Goal: Task Accomplishment & Management: Manage account settings

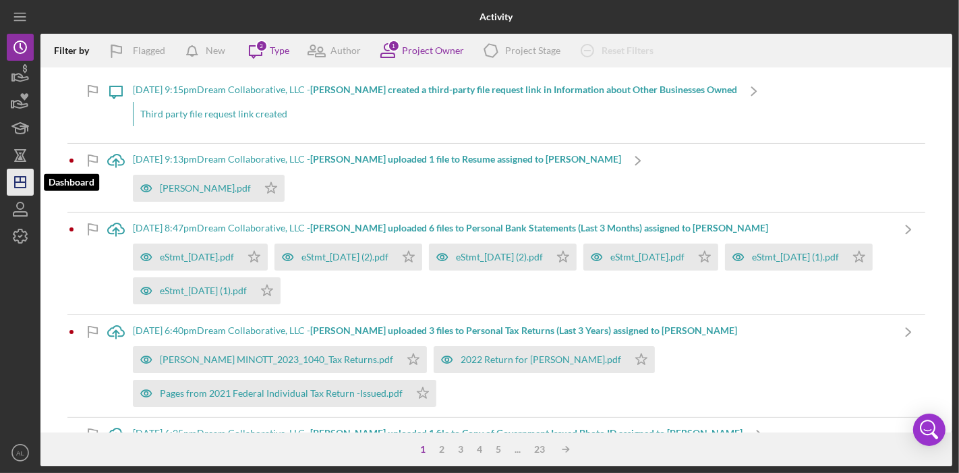
click at [26, 182] on line "button" at bounding box center [20, 182] width 11 height 0
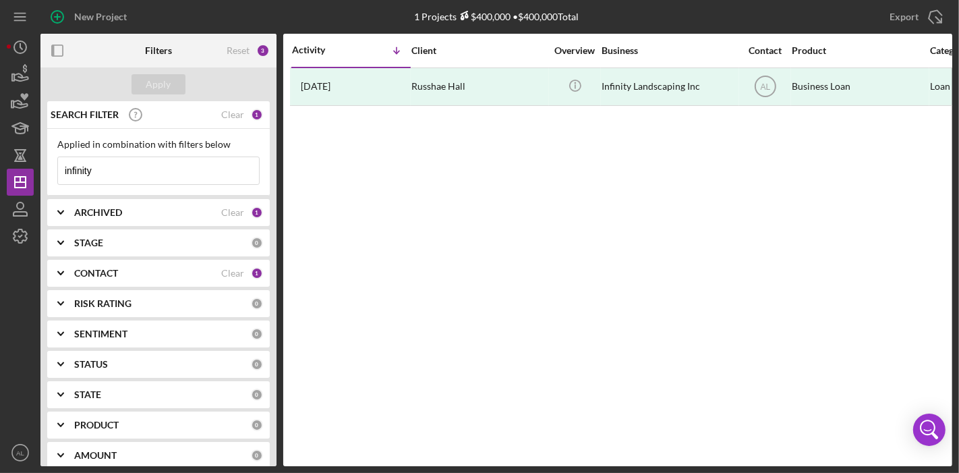
click at [190, 173] on input "infinity" at bounding box center [158, 170] width 201 height 27
type input "i"
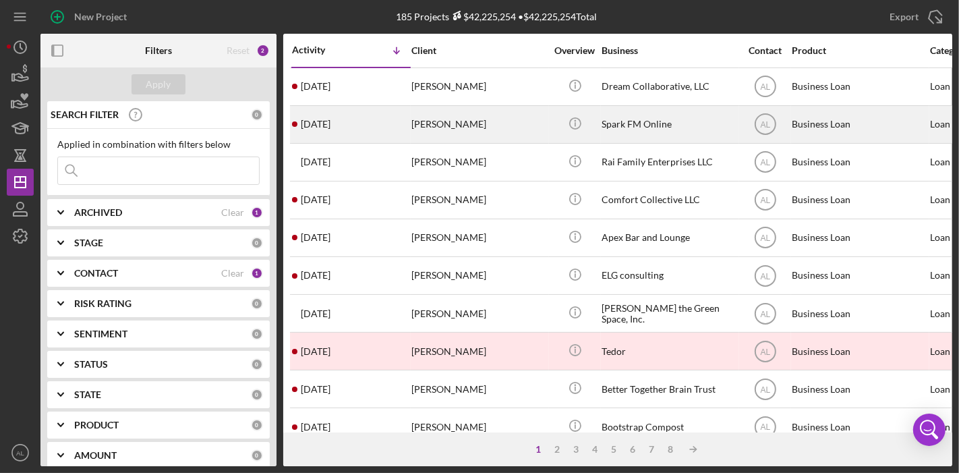
click at [630, 132] on div "Spark FM Online" at bounding box center [669, 125] width 135 height 36
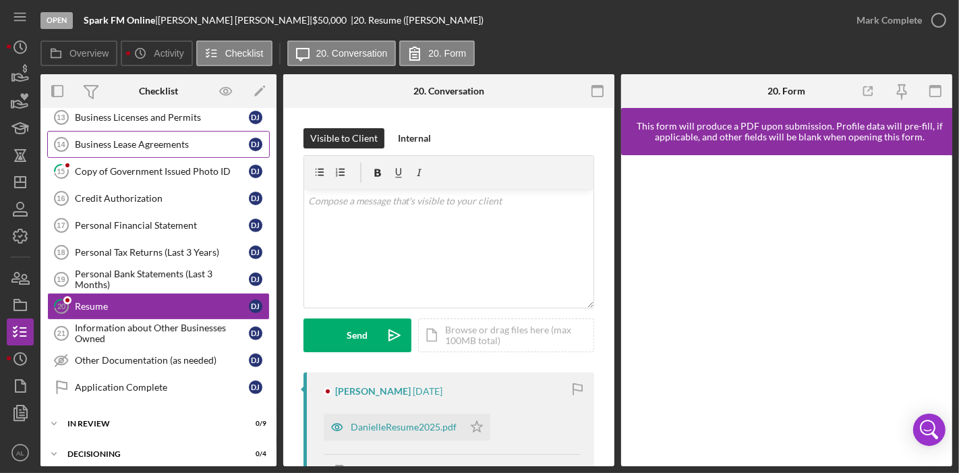
scroll to position [507, 0]
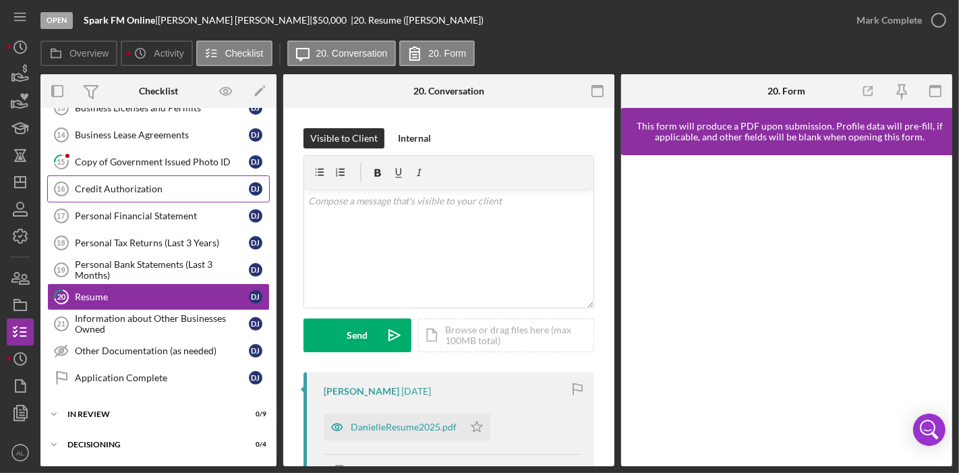
click at [111, 183] on div "Credit Authorization" at bounding box center [162, 188] width 174 height 11
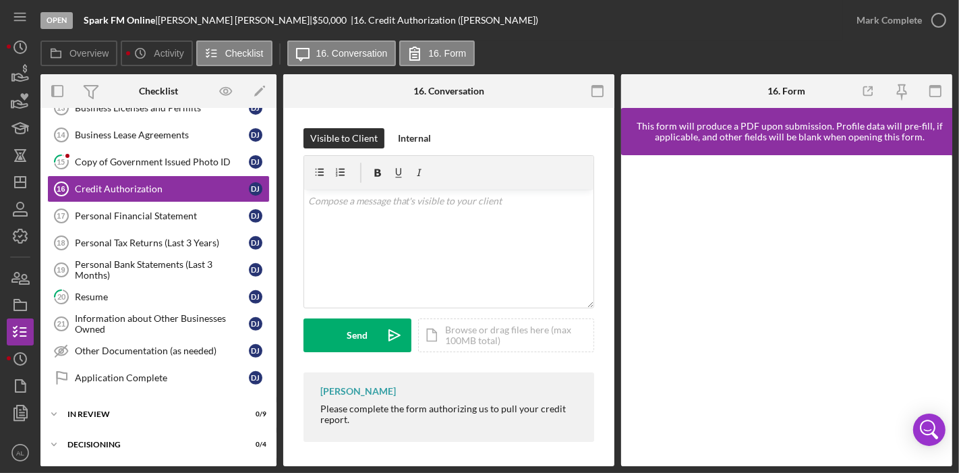
scroll to position [1, 0]
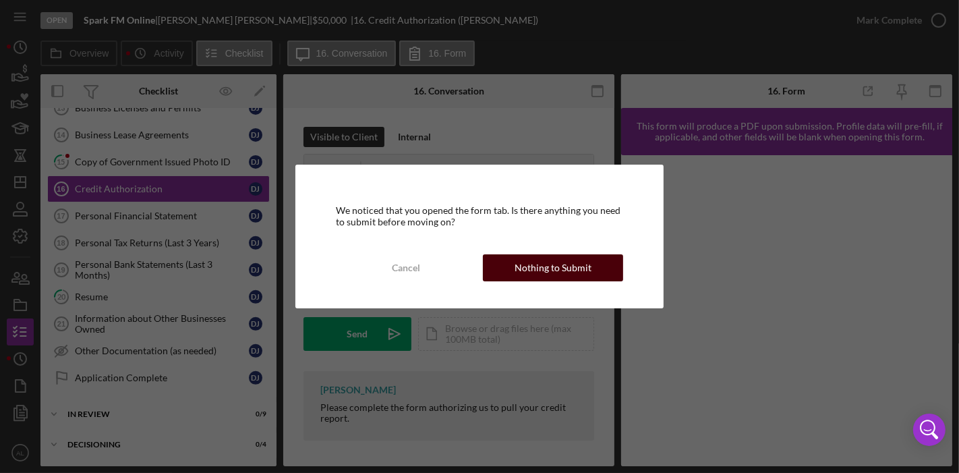
click at [538, 270] on div "Nothing to Submit" at bounding box center [553, 267] width 77 height 27
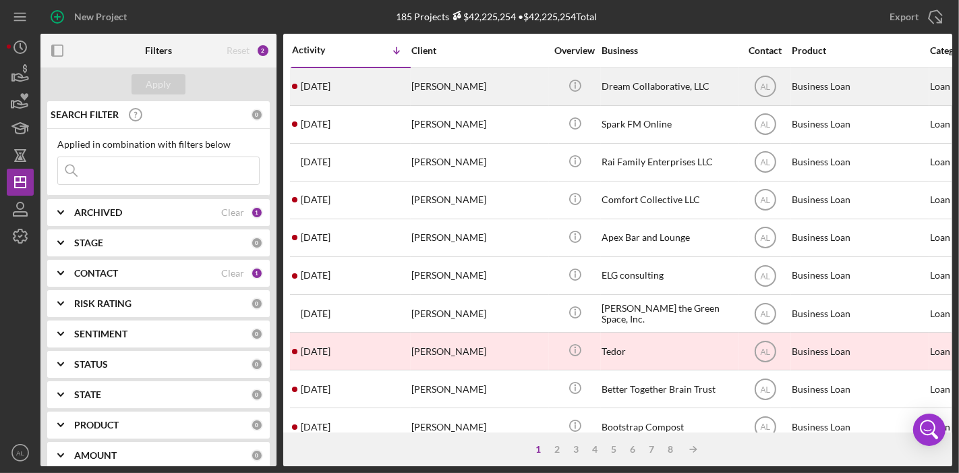
click at [542, 84] on div "[PERSON_NAME]" at bounding box center [478, 87] width 135 height 36
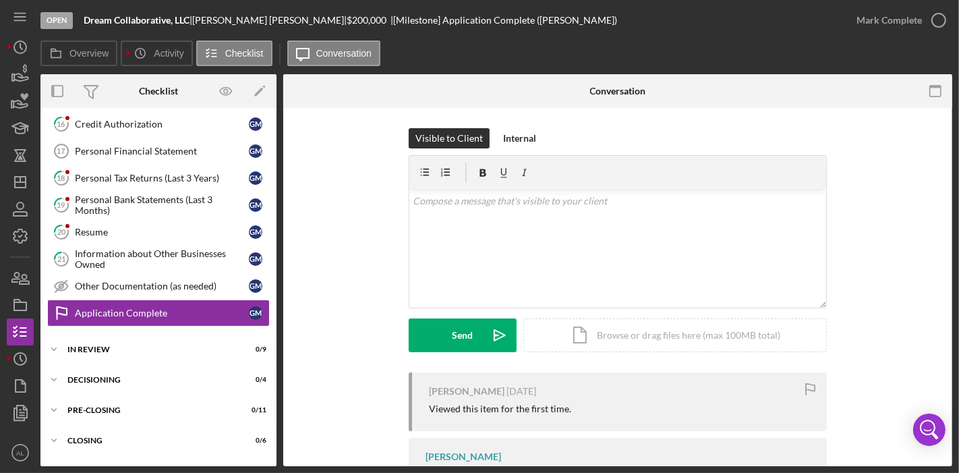
scroll to position [585, 0]
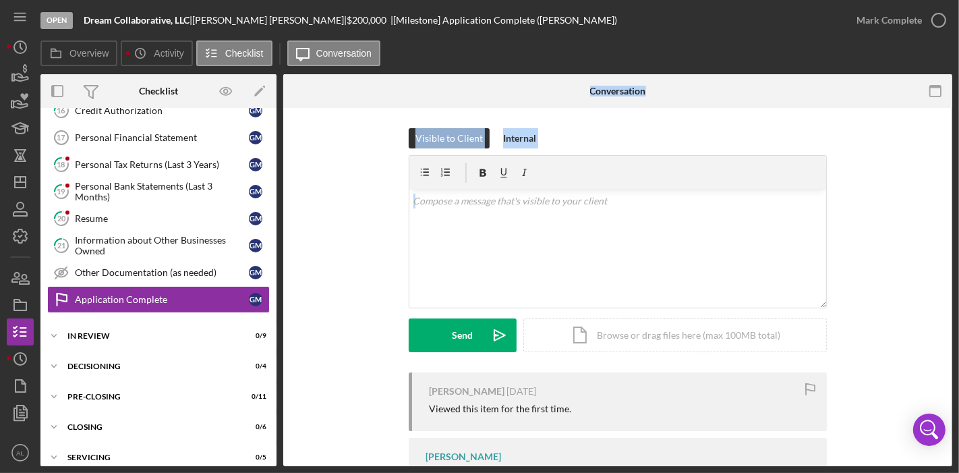
drag, startPoint x: 277, startPoint y: 336, endPoint x: 276, endPoint y: 356, distance: 20.3
click at [276, 356] on div "Overview Internal Workflow Stage Open Icon/Dropdown Arrow Archive (can unarchiv…" at bounding box center [496, 270] width 912 height 392
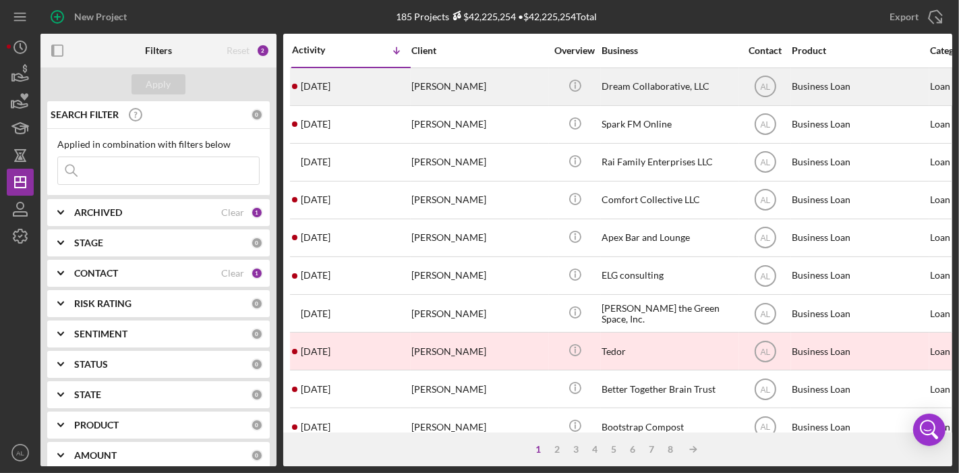
click at [672, 94] on div "Dream Collaborative, LLC" at bounding box center [669, 87] width 135 height 36
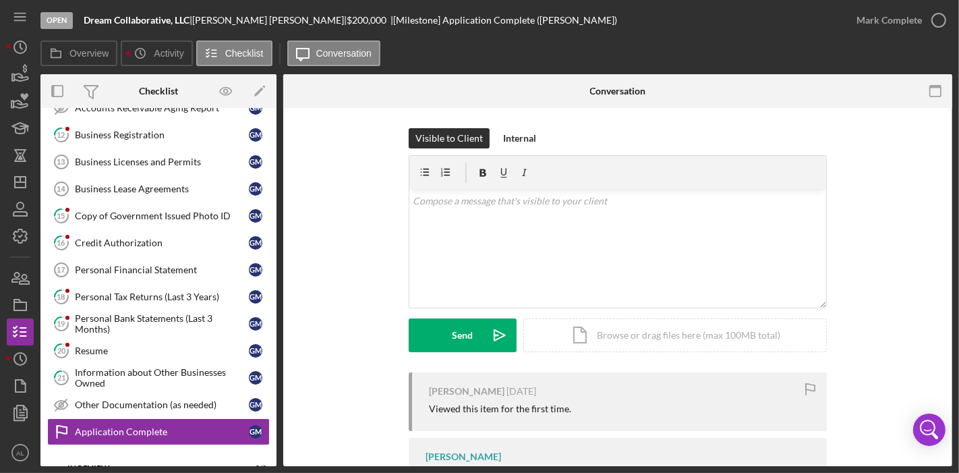
scroll to position [454, 0]
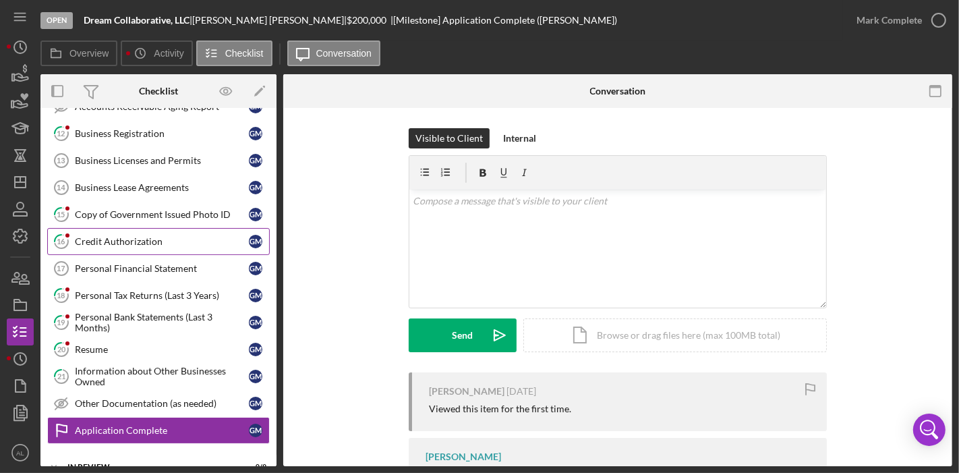
click at [127, 236] on div "Credit Authorization" at bounding box center [162, 241] width 174 height 11
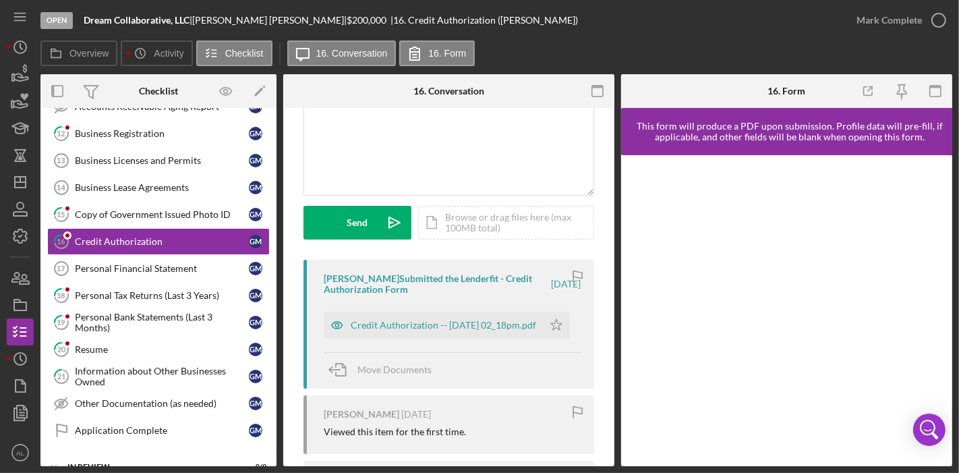
scroll to position [127, 0]
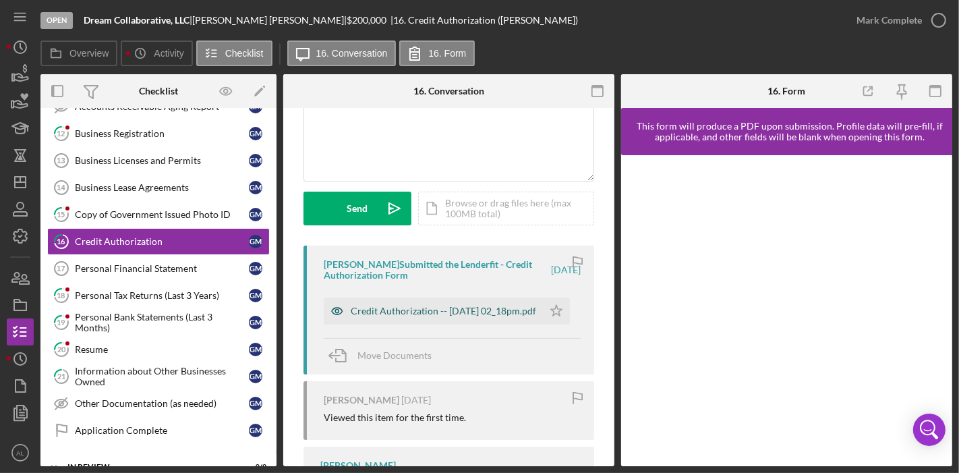
click at [424, 306] on div "Credit Authorization -- [DATE] 02_18pm.pdf" at bounding box center [443, 311] width 185 height 11
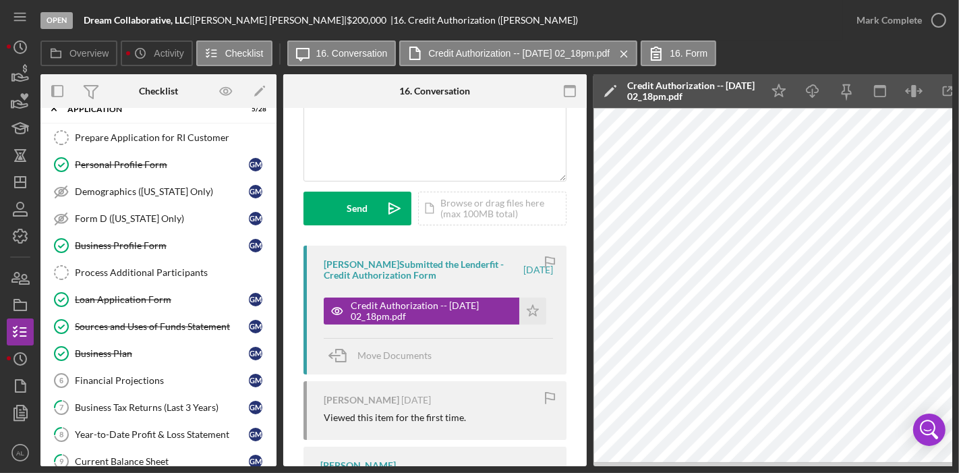
scroll to position [0, 0]
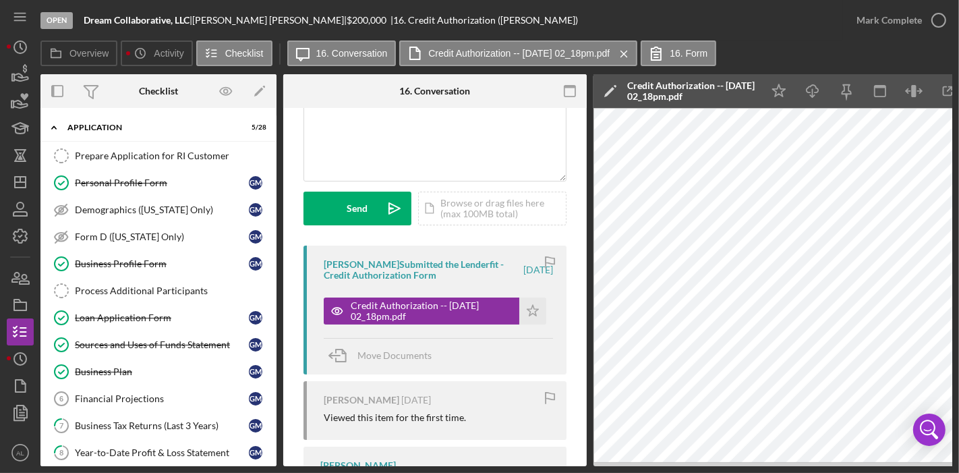
drag, startPoint x: 277, startPoint y: 158, endPoint x: 277, endPoint y: 169, distance: 10.8
click at [277, 169] on div "Overview Internal Workflow Stage Open Icon/Dropdown Arrow Archive (can unarchiv…" at bounding box center [496, 270] width 912 height 392
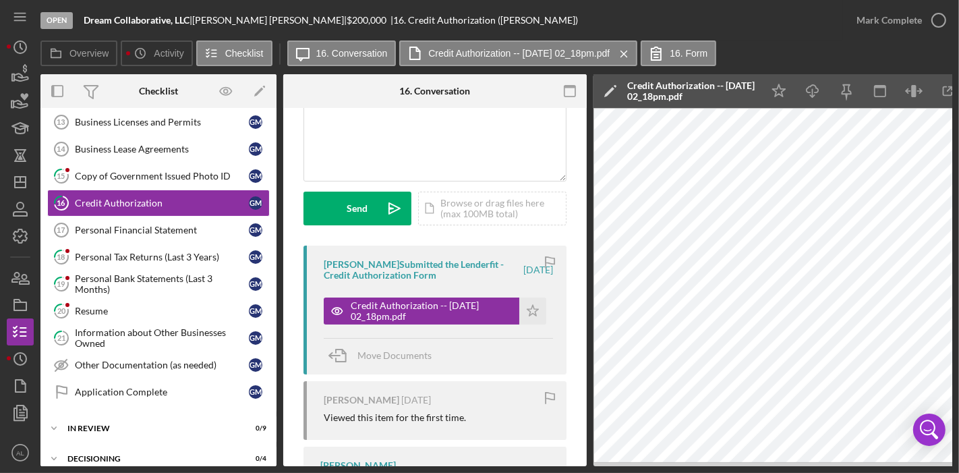
scroll to position [499, 0]
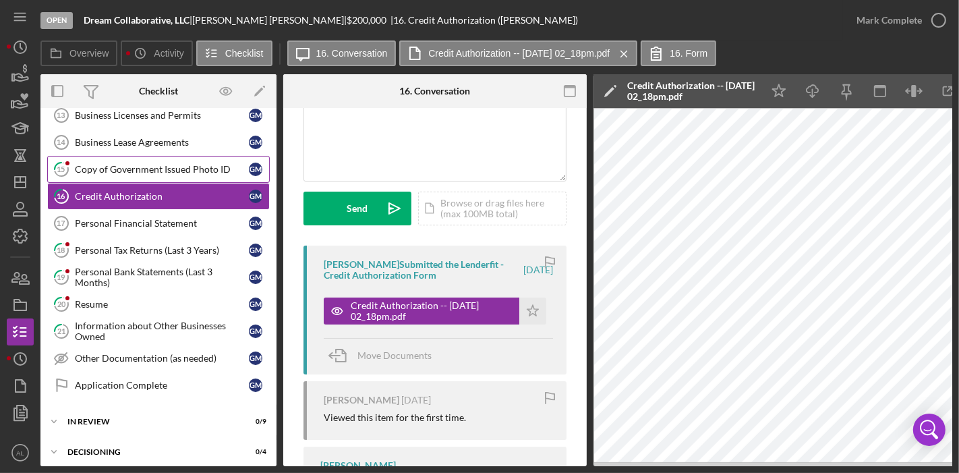
click at [177, 164] on div "Copy of Government Issued Photo ID" at bounding box center [162, 169] width 174 height 11
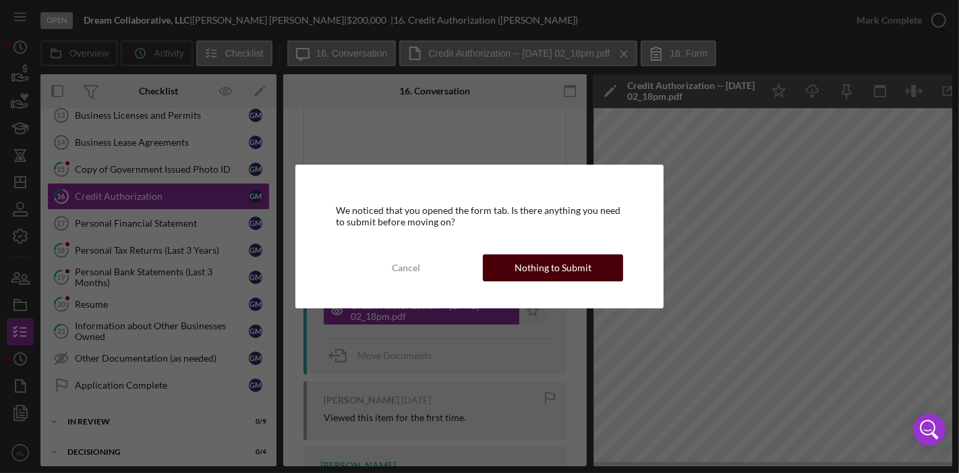
click at [550, 267] on div "Nothing to Submit" at bounding box center [553, 267] width 77 height 27
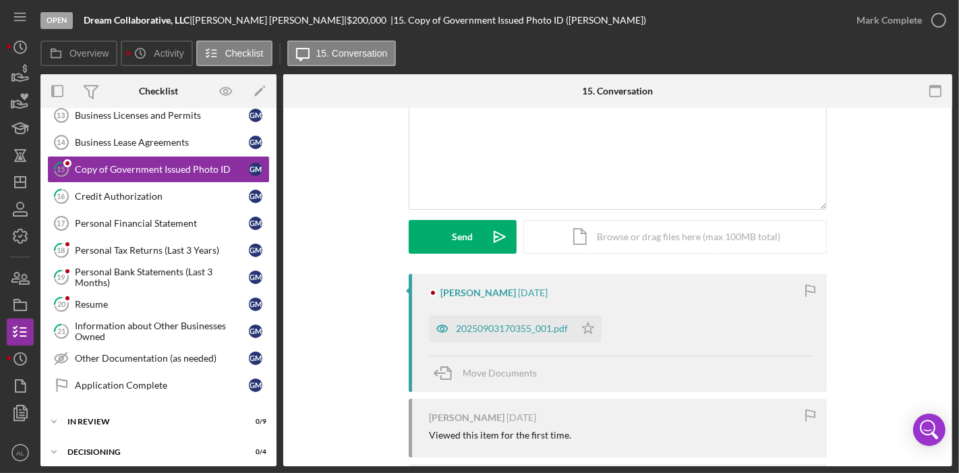
scroll to position [104, 0]
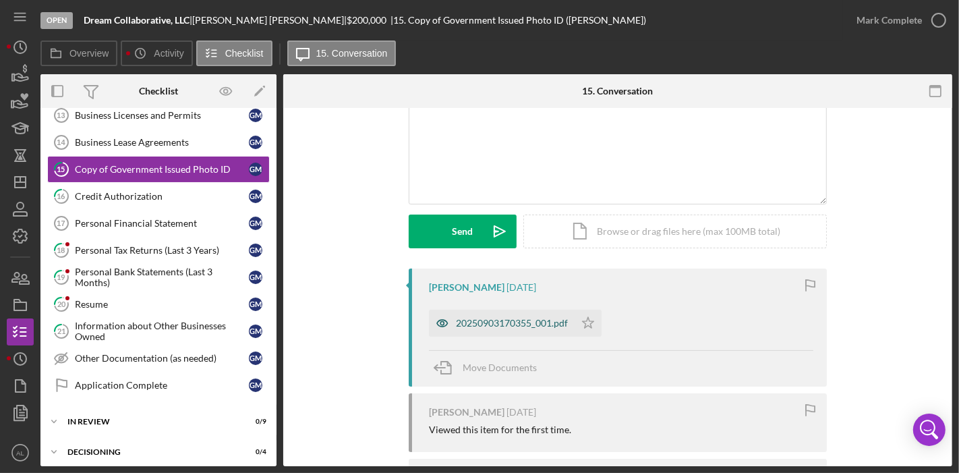
click at [499, 320] on div "20250903170355_001.pdf" at bounding box center [512, 323] width 112 height 11
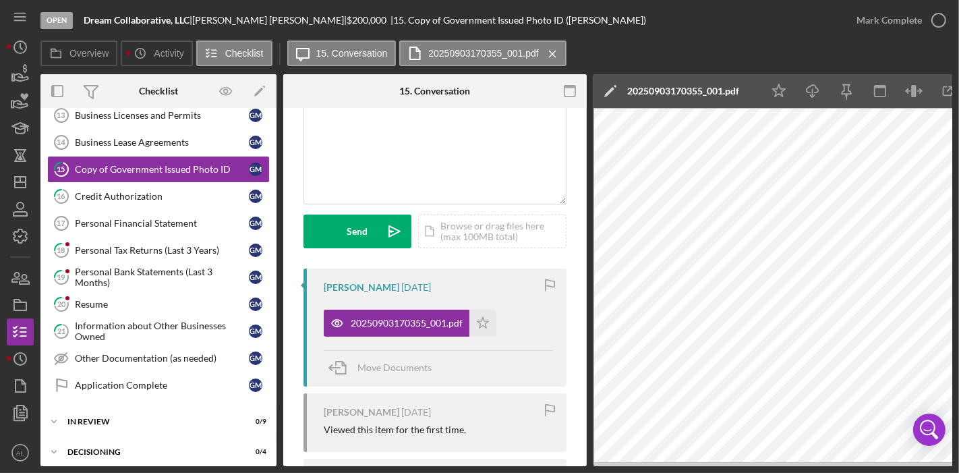
drag, startPoint x: 269, startPoint y: 304, endPoint x: 268, endPoint y: 278, distance: 26.3
click at [268, 278] on div "Prepare Application for RI Customer Prepare Application for RI Customer Persona…" at bounding box center [158, 24] width 236 height 762
click at [113, 183] on link "16 Credit Authorization G M" at bounding box center [158, 196] width 223 height 27
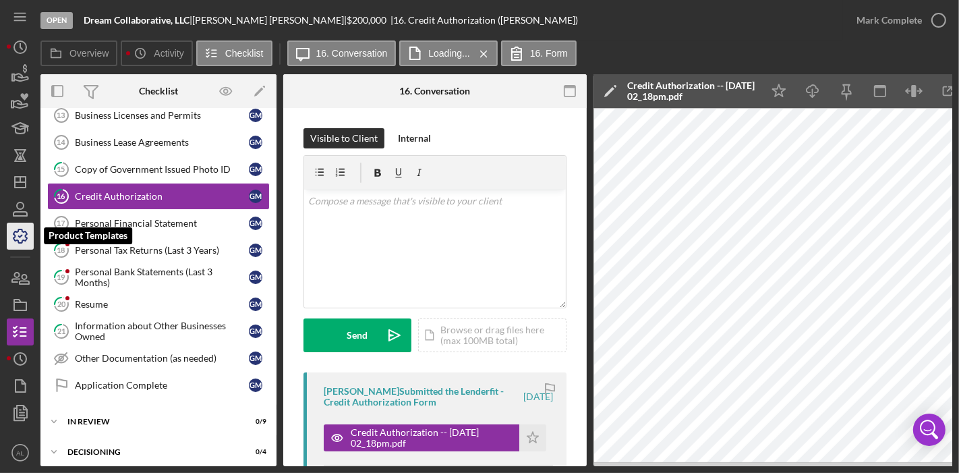
click at [13, 240] on icon "button" at bounding box center [20, 236] width 34 height 34
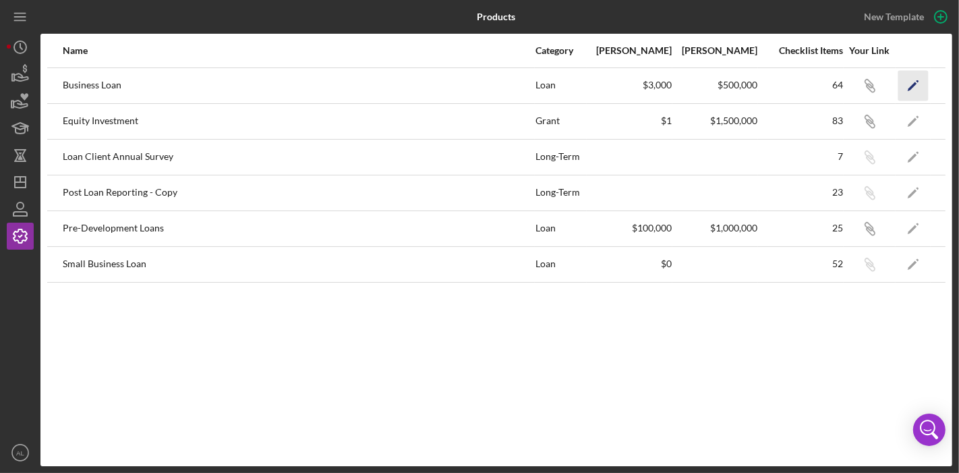
click at [915, 88] on icon "Icon/Edit" at bounding box center [913, 85] width 30 height 30
